Goal: Find specific page/section: Find specific page/section

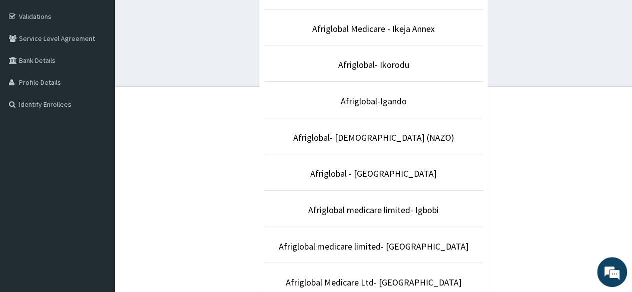
scroll to position [184, 0]
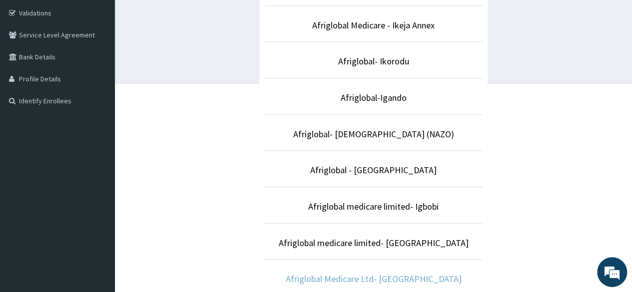
click at [412, 275] on link "Afriglobal Medicare Ltd- [GEOGRAPHIC_DATA]" at bounding box center [374, 278] width 176 height 11
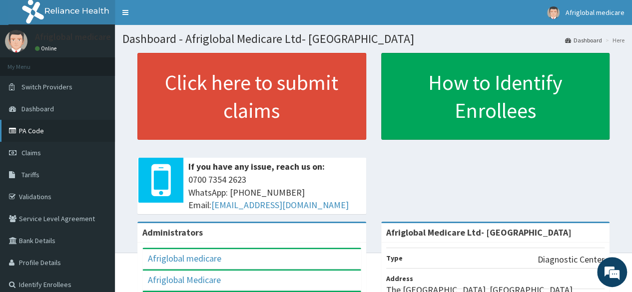
click at [33, 128] on link "PA Code" at bounding box center [57, 131] width 115 height 22
